Goal: Information Seeking & Learning: Learn about a topic

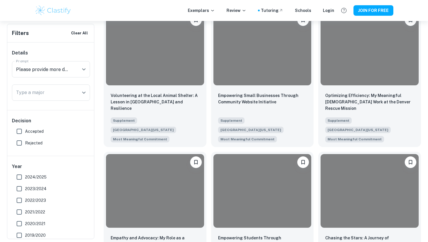
scroll to position [850, 0]
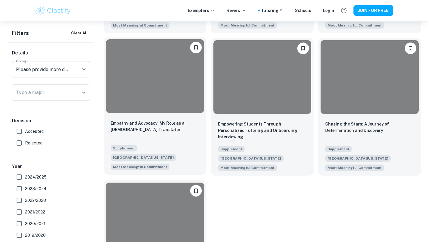
click at [168, 44] on div at bounding box center [155, 75] width 98 height 73
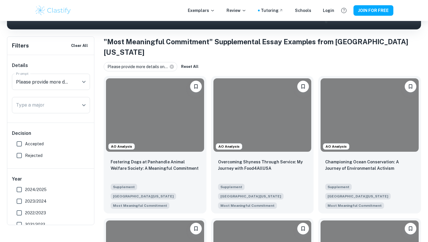
scroll to position [102, 0]
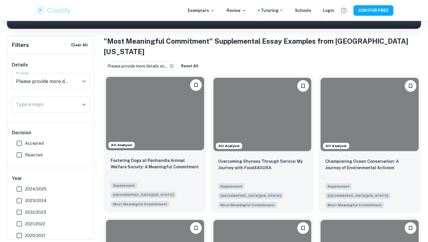
click at [165, 104] on div at bounding box center [155, 113] width 98 height 73
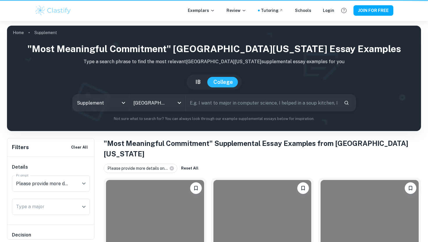
scroll to position [102, 0]
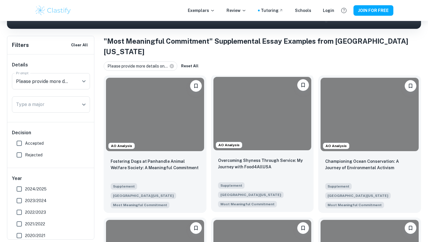
click at [239, 108] on div at bounding box center [262, 113] width 98 height 73
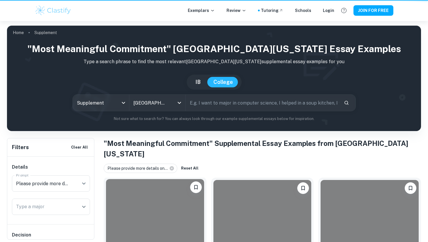
scroll to position [102, 0]
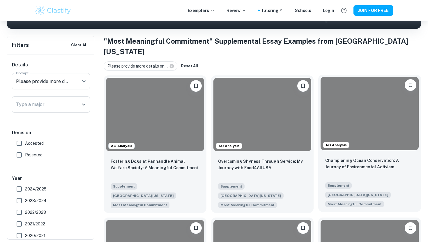
click at [391, 110] on div at bounding box center [369, 113] width 98 height 73
